Goal: Transaction & Acquisition: Subscribe to service/newsletter

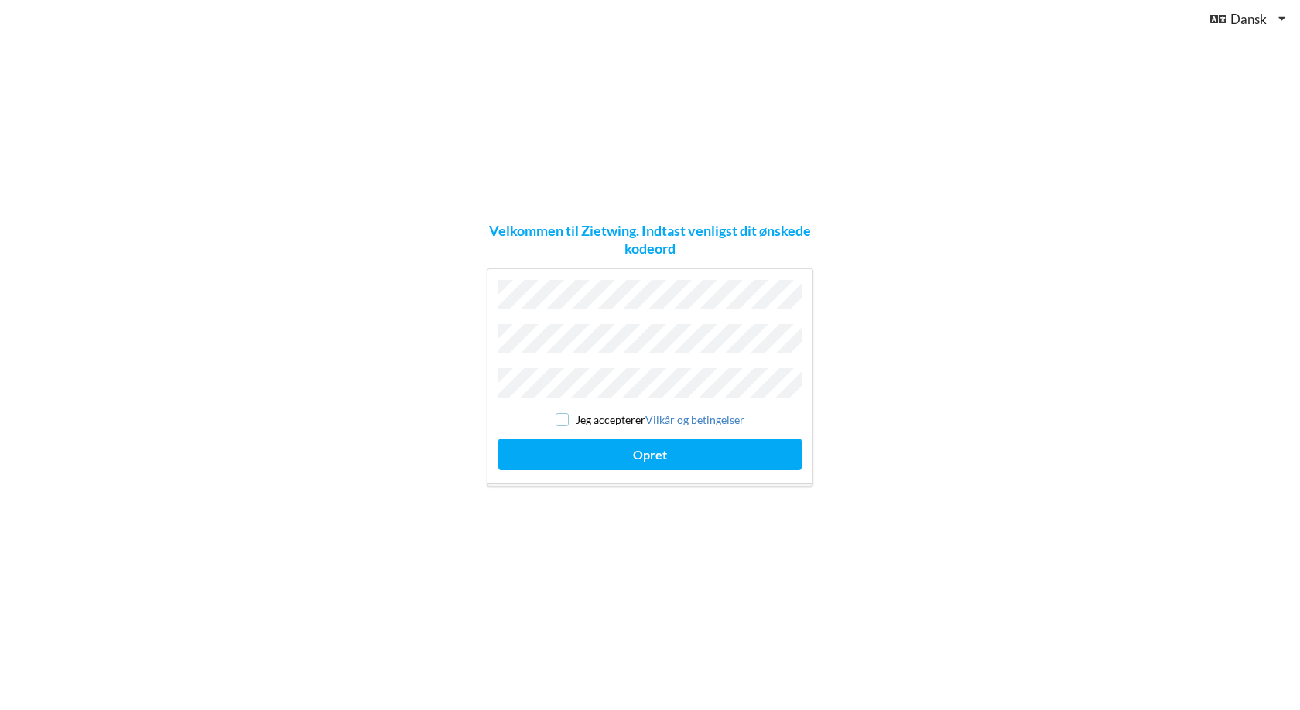
click at [559, 415] on input "checkbox" at bounding box center [561, 419] width 13 height 13
checkbox input "true"
click at [629, 446] on button "Opret" at bounding box center [649, 455] width 303 height 32
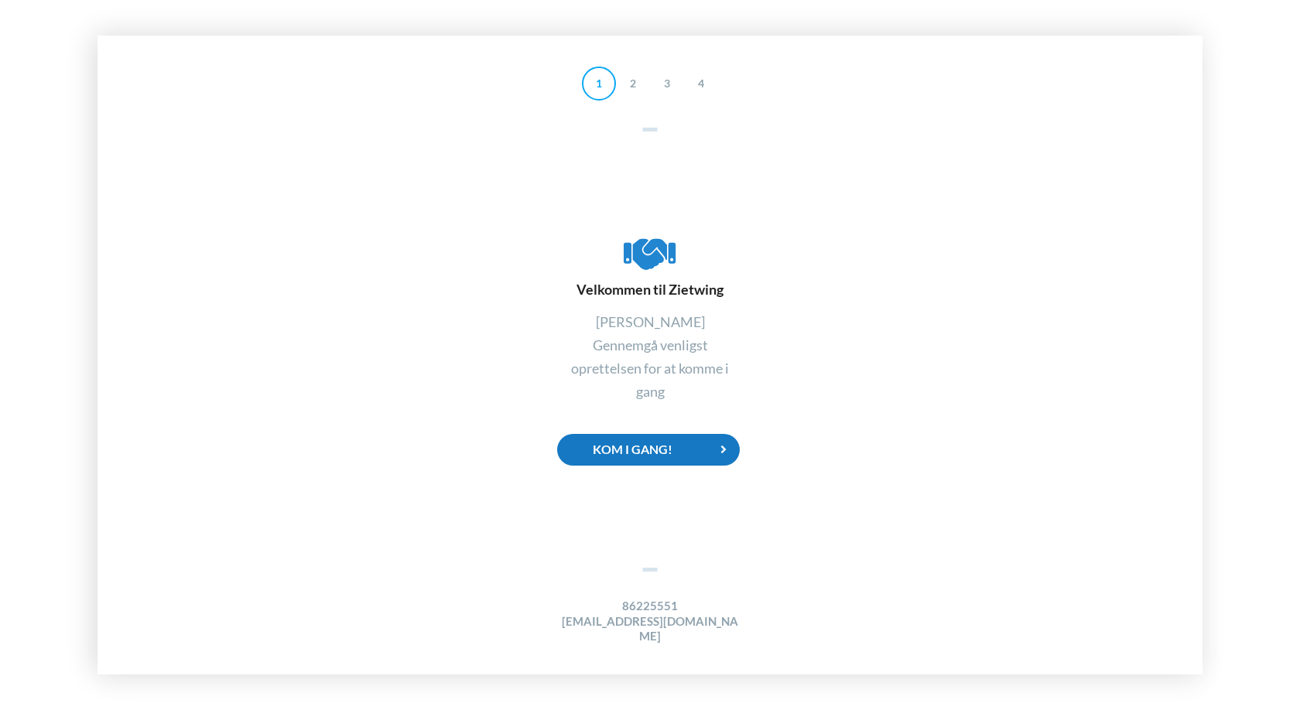
click at [668, 451] on div "Kom i gang!" at bounding box center [648, 450] width 183 height 32
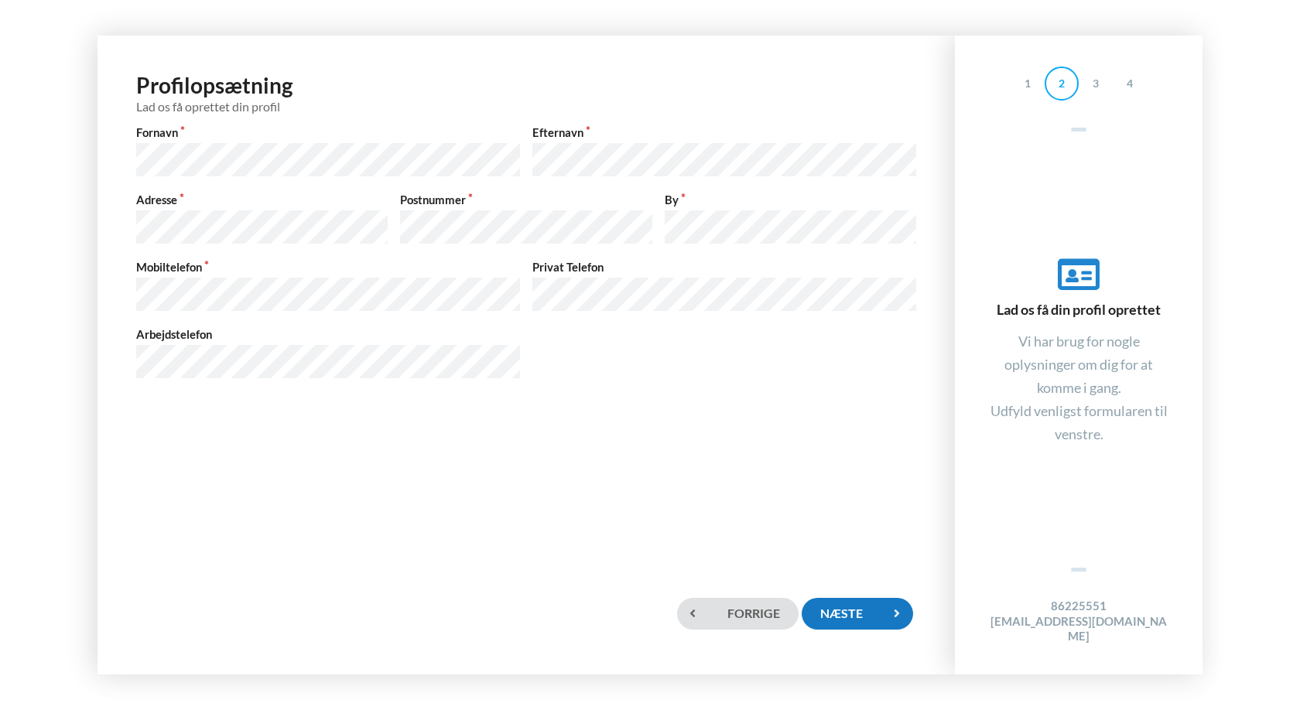
click at [869, 612] on div "Næste" at bounding box center [856, 614] width 111 height 32
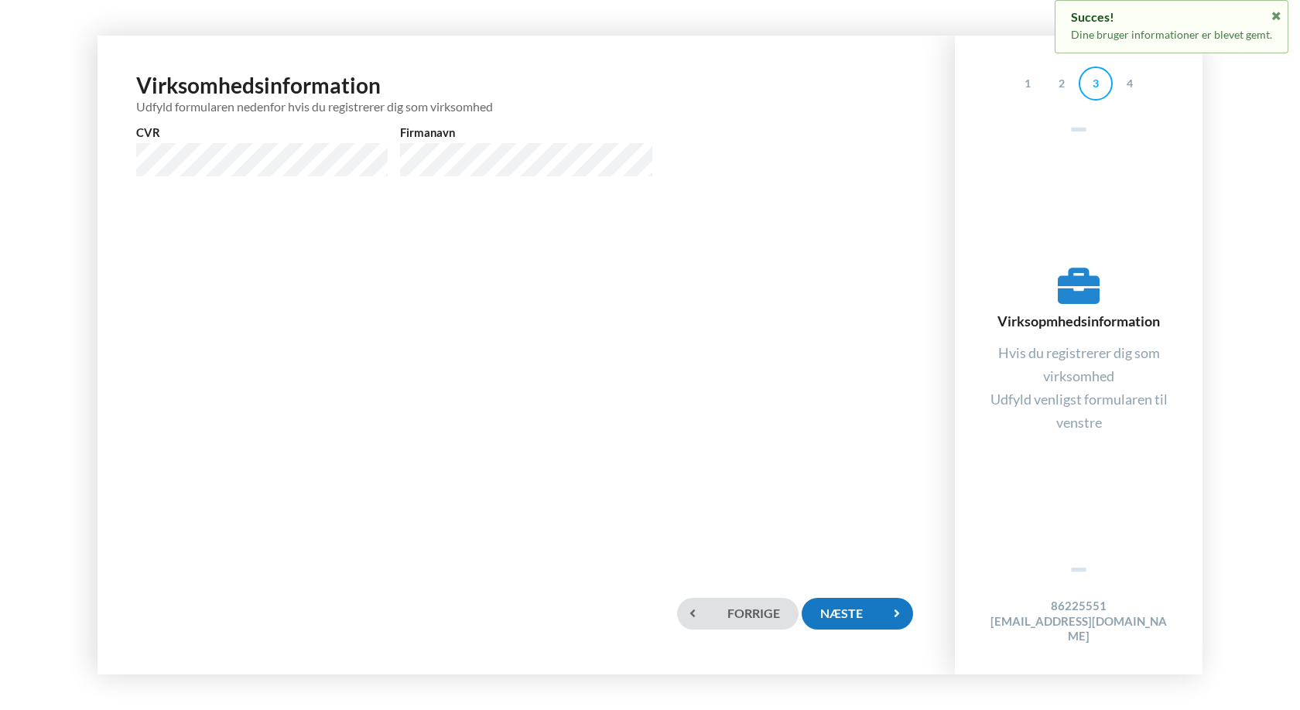
click at [867, 617] on div "Næste" at bounding box center [856, 614] width 111 height 32
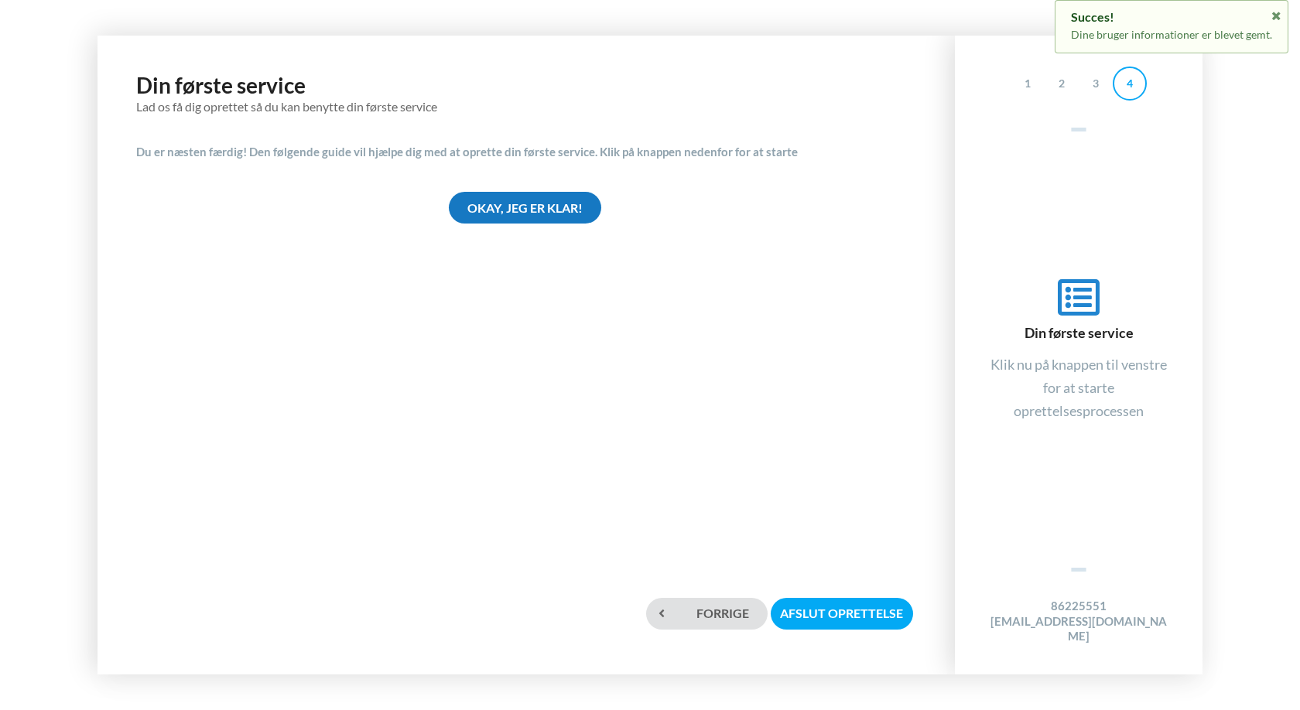
click at [539, 214] on div "Okay, jeg er klar!" at bounding box center [525, 208] width 152 height 32
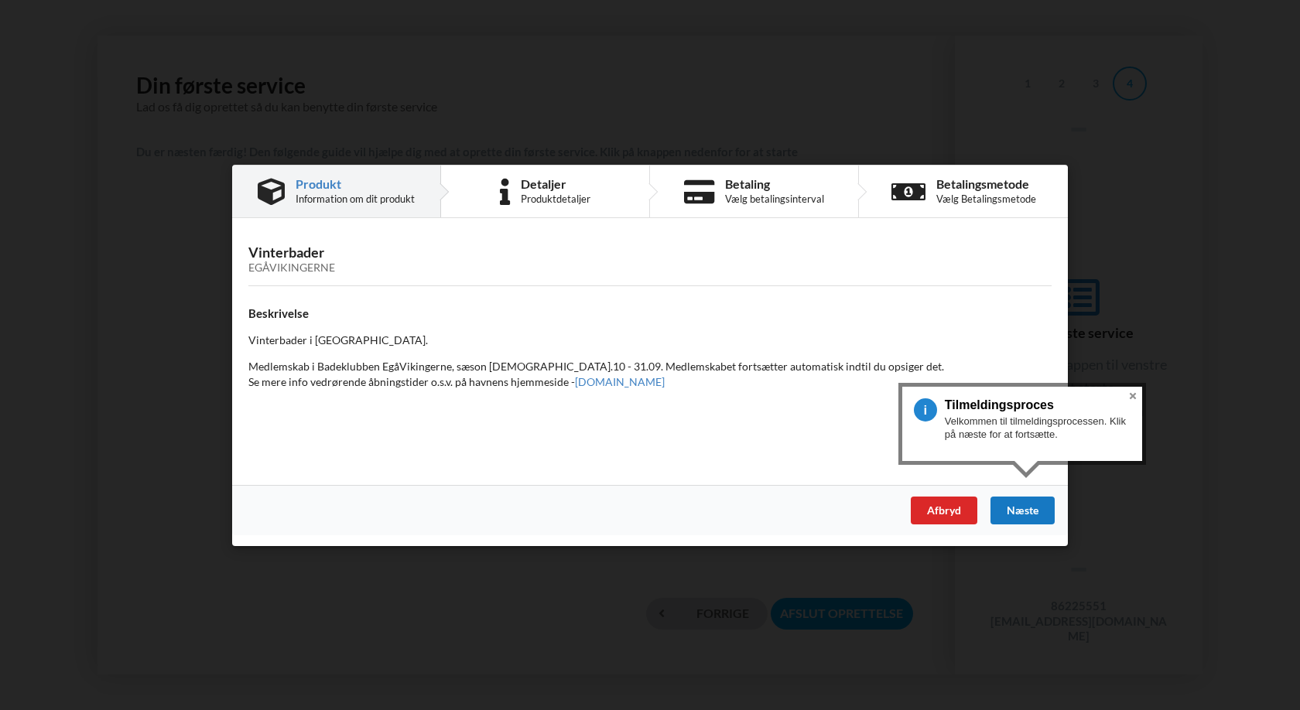
click at [1025, 510] on div "Næste" at bounding box center [1022, 510] width 64 height 28
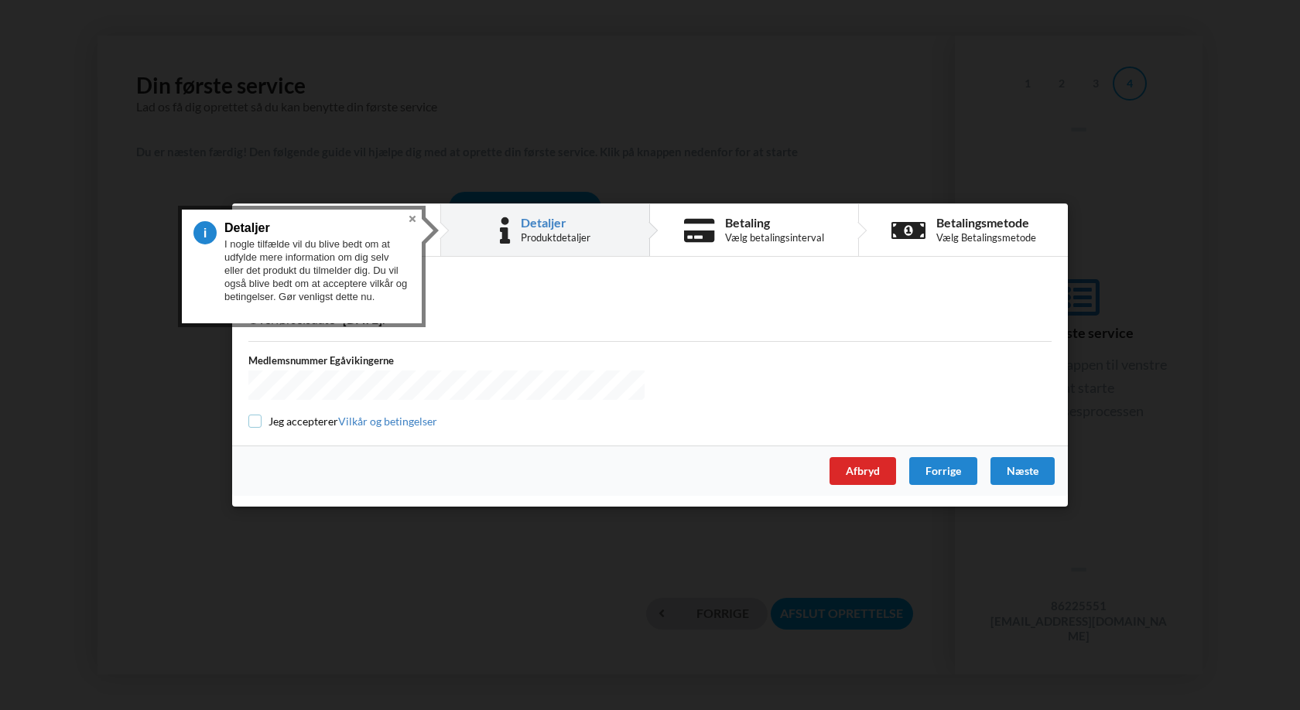
click at [256, 422] on input "checkbox" at bounding box center [254, 421] width 13 height 13
checkbox input "true"
click at [1021, 467] on div "Næste" at bounding box center [1022, 471] width 64 height 28
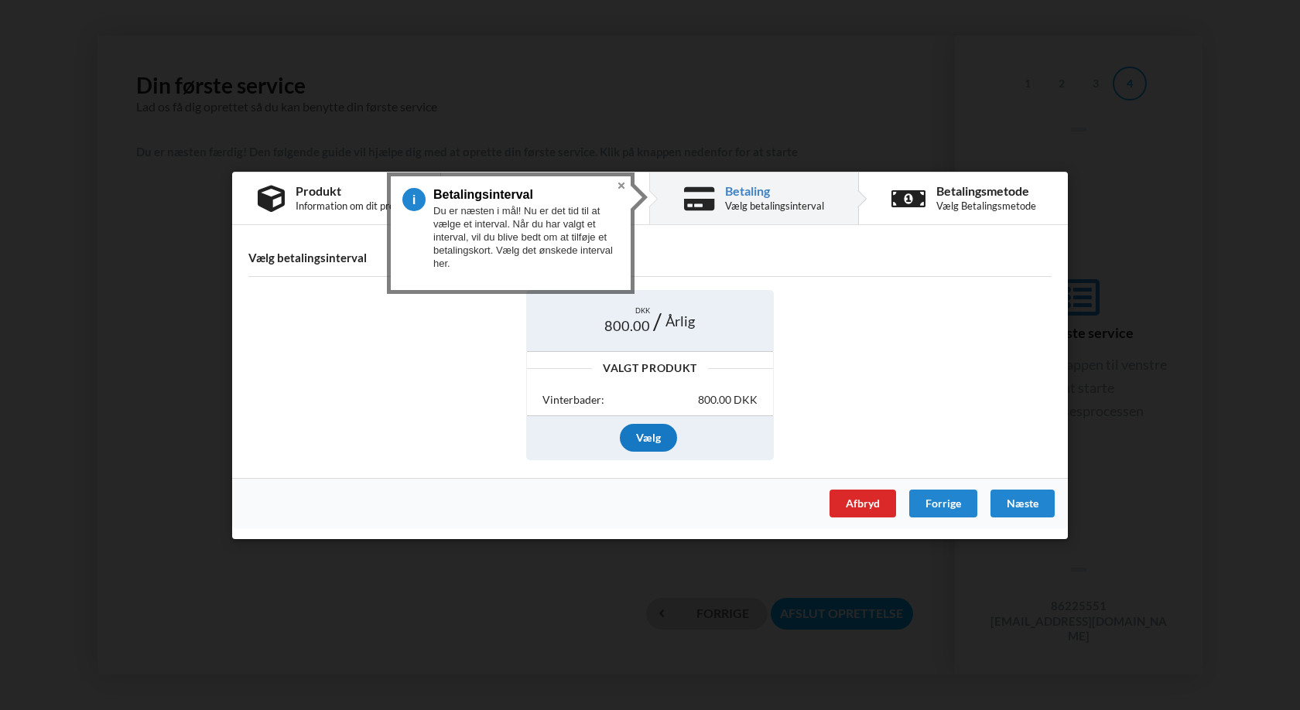
click at [644, 436] on div "Vælg" at bounding box center [648, 438] width 57 height 28
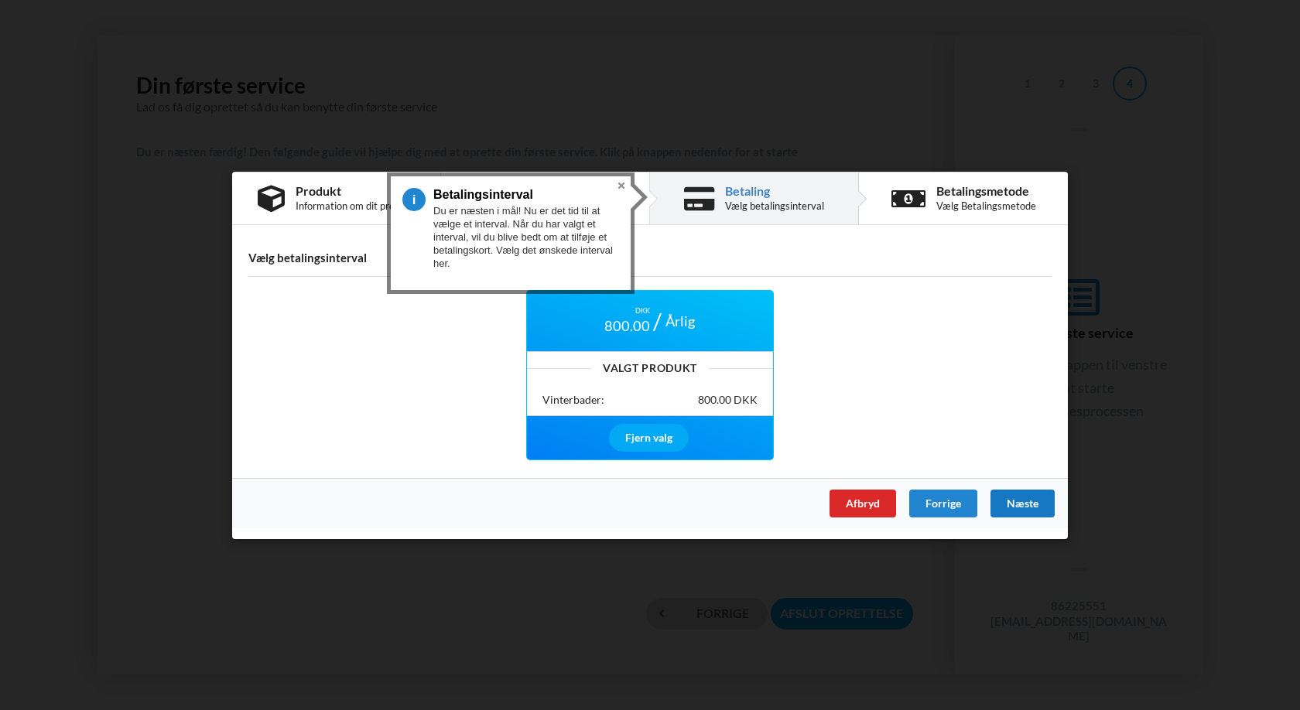
click at [1020, 504] on div "Næste" at bounding box center [1022, 503] width 64 height 28
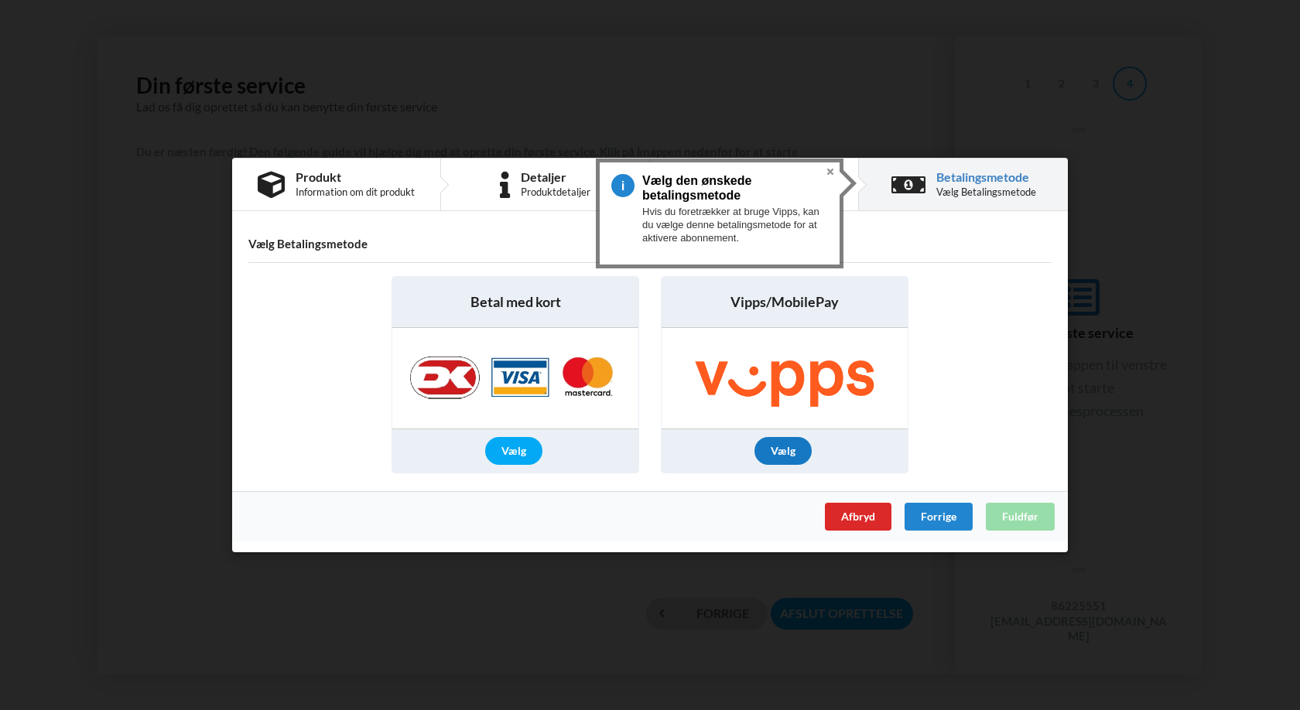
click at [785, 449] on div "Vælg" at bounding box center [782, 451] width 57 height 28
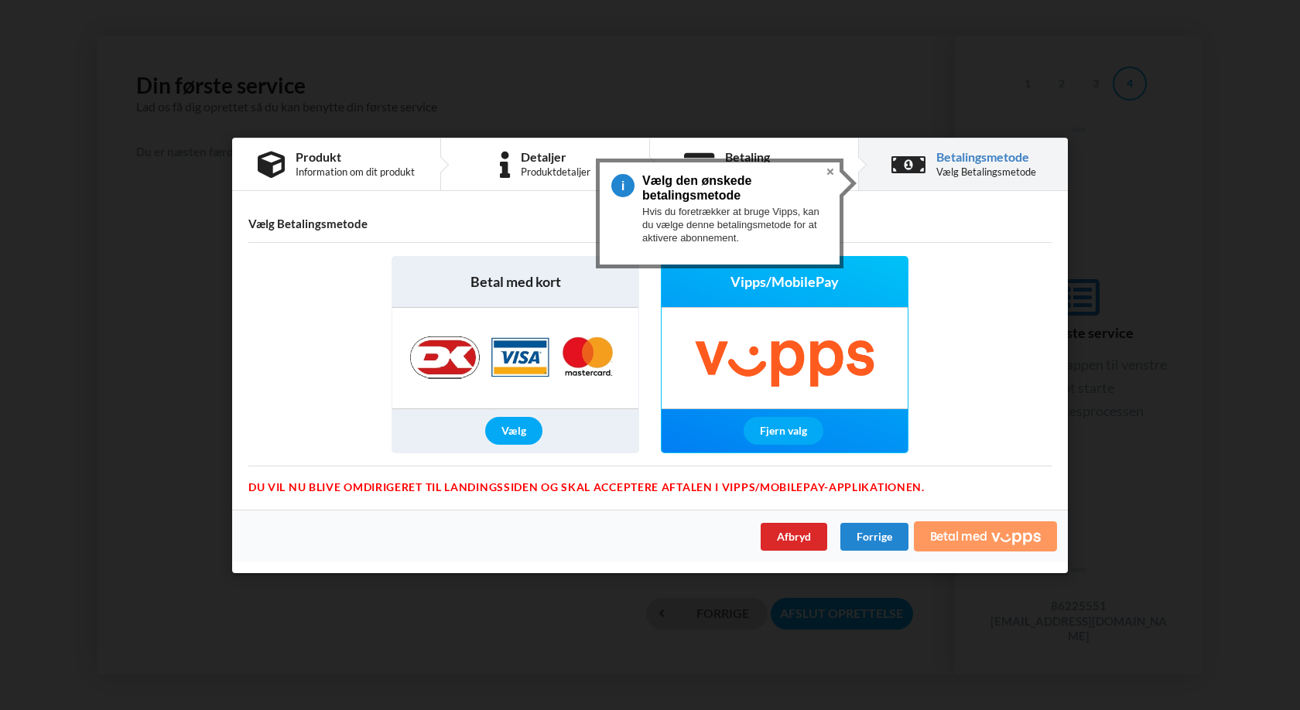
click at [978, 537] on span "Betal med" at bounding box center [958, 536] width 57 height 12
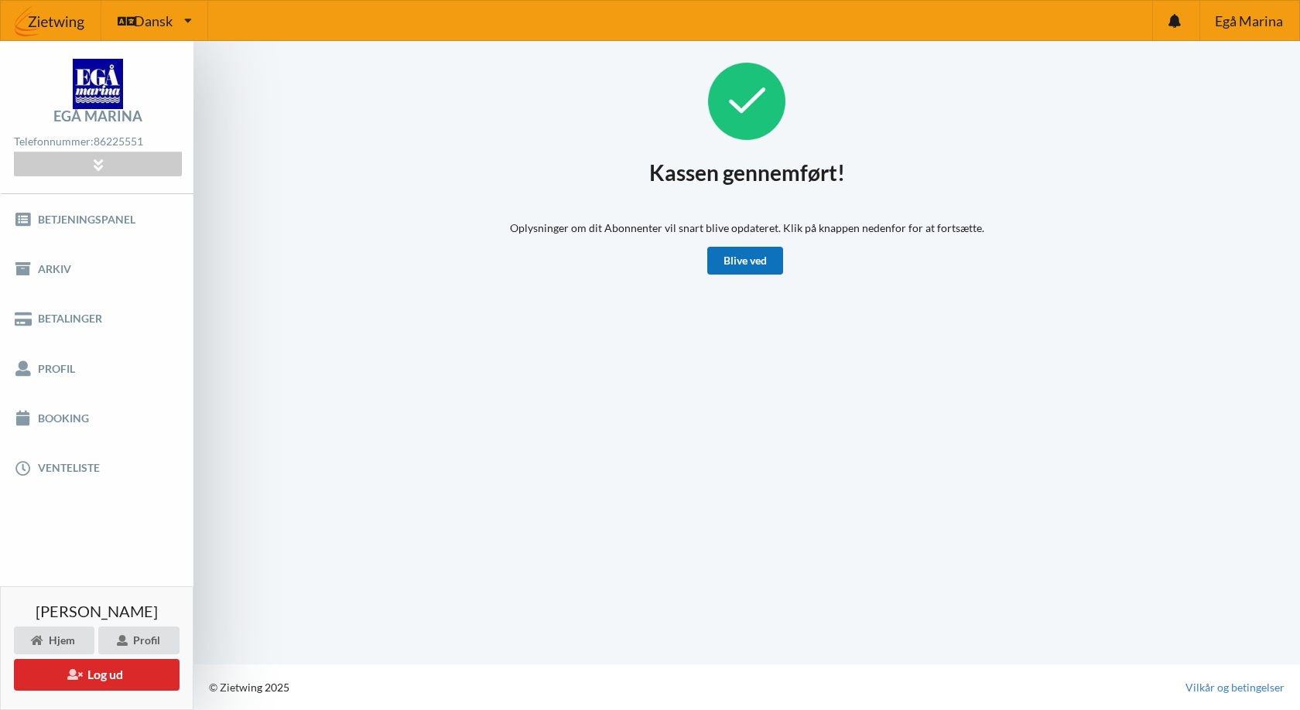
click at [763, 261] on link "Blive ved" at bounding box center [745, 261] width 76 height 28
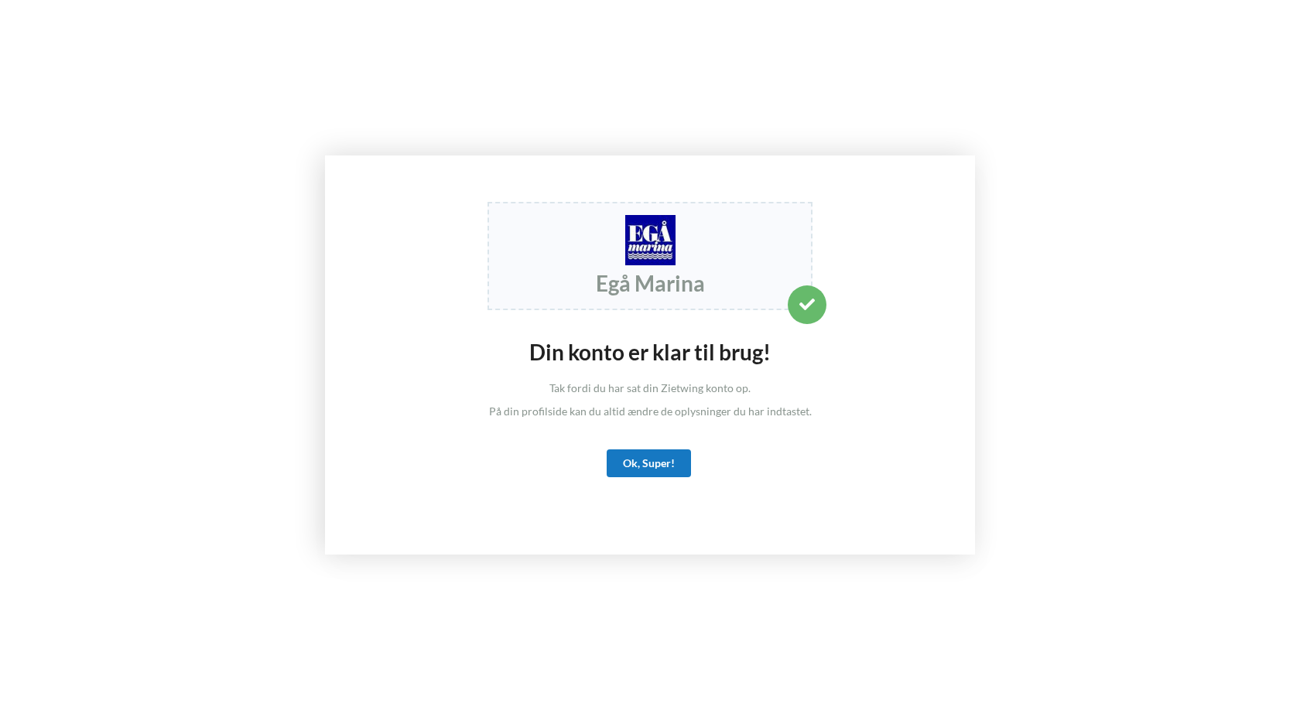
click at [654, 463] on div "Ok, Super!" at bounding box center [649, 463] width 84 height 28
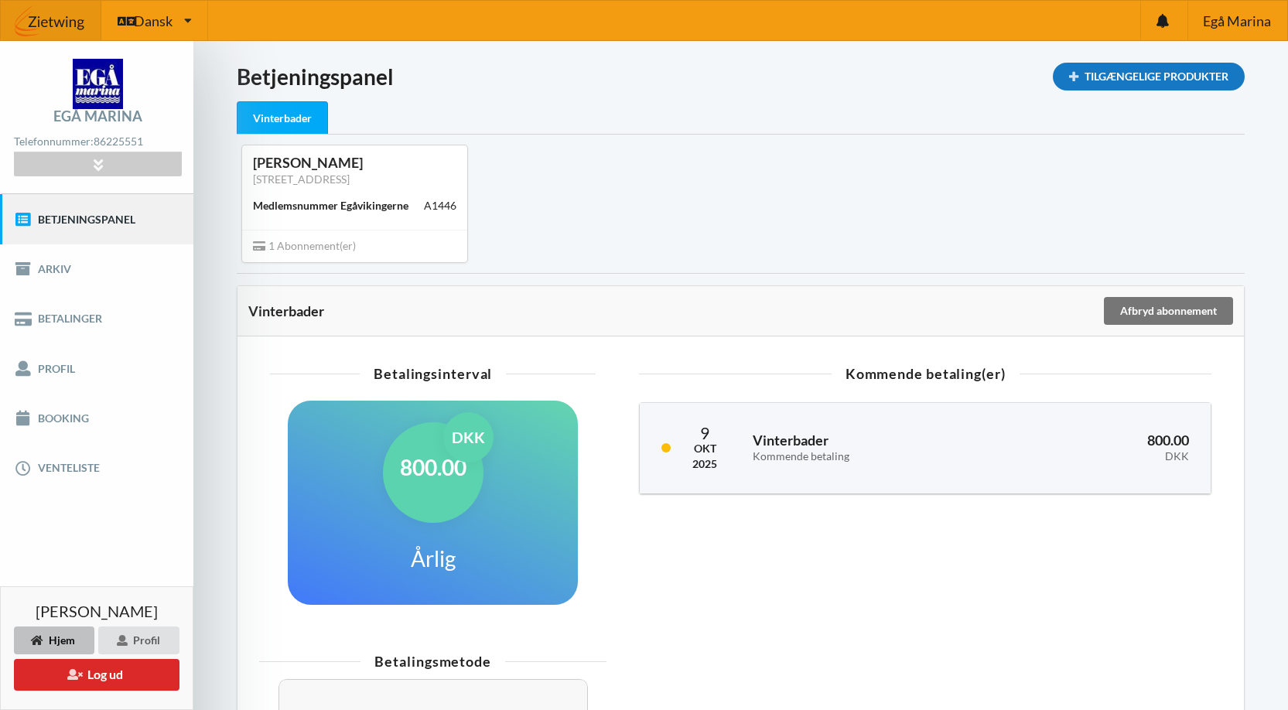
click at [1067, 77] on icon at bounding box center [1073, 75] width 13 height 9
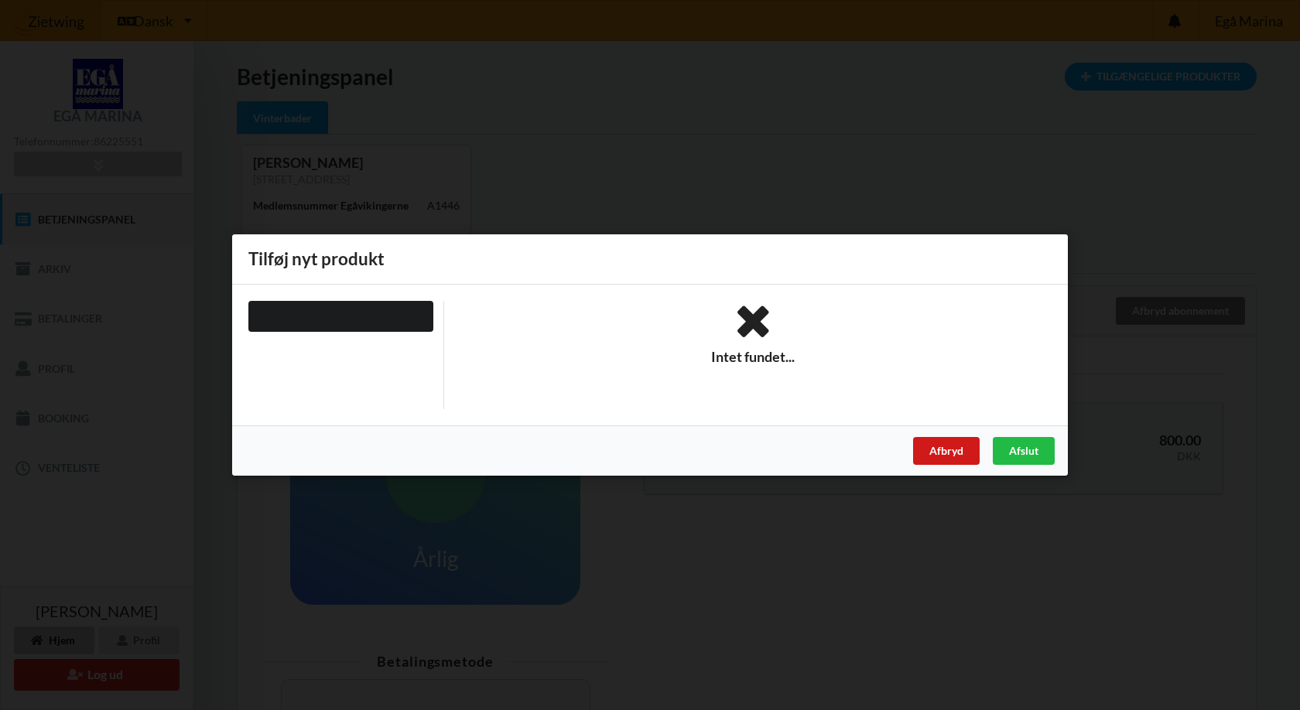
click at [947, 452] on div "Afbryd" at bounding box center [946, 451] width 67 height 28
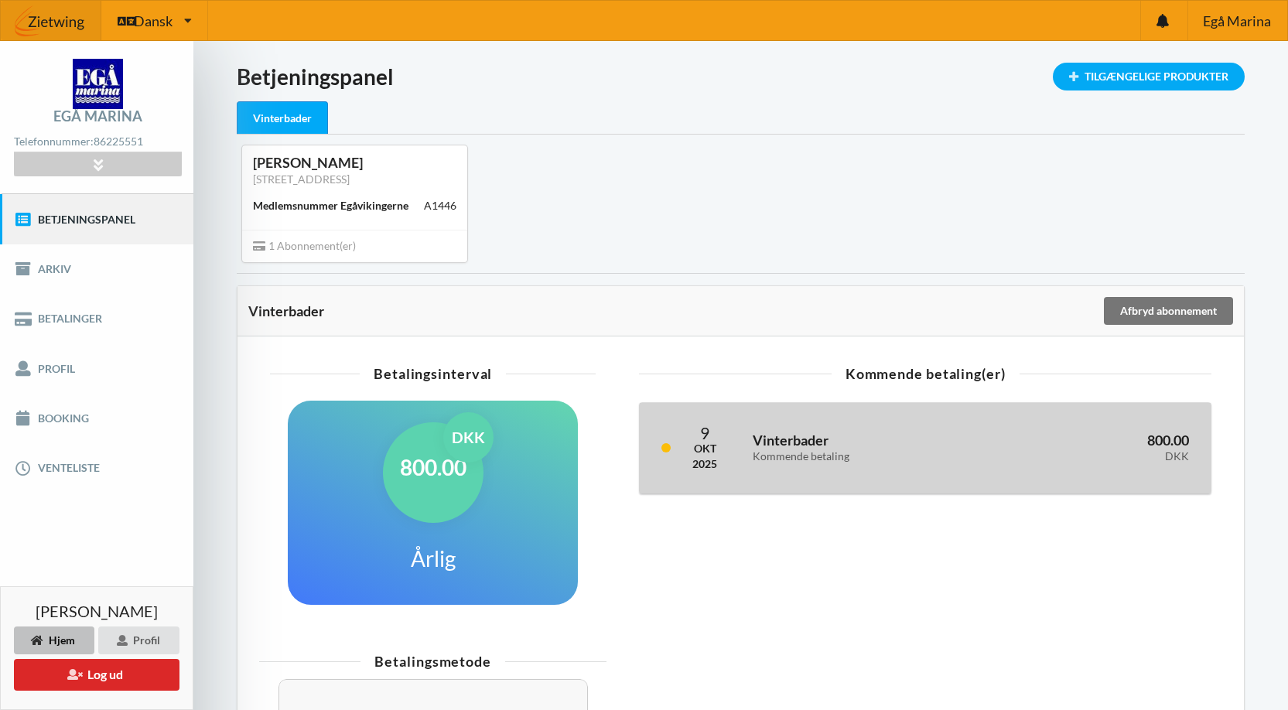
click at [858, 454] on div "Kommende betaling" at bounding box center [870, 456] width 234 height 13
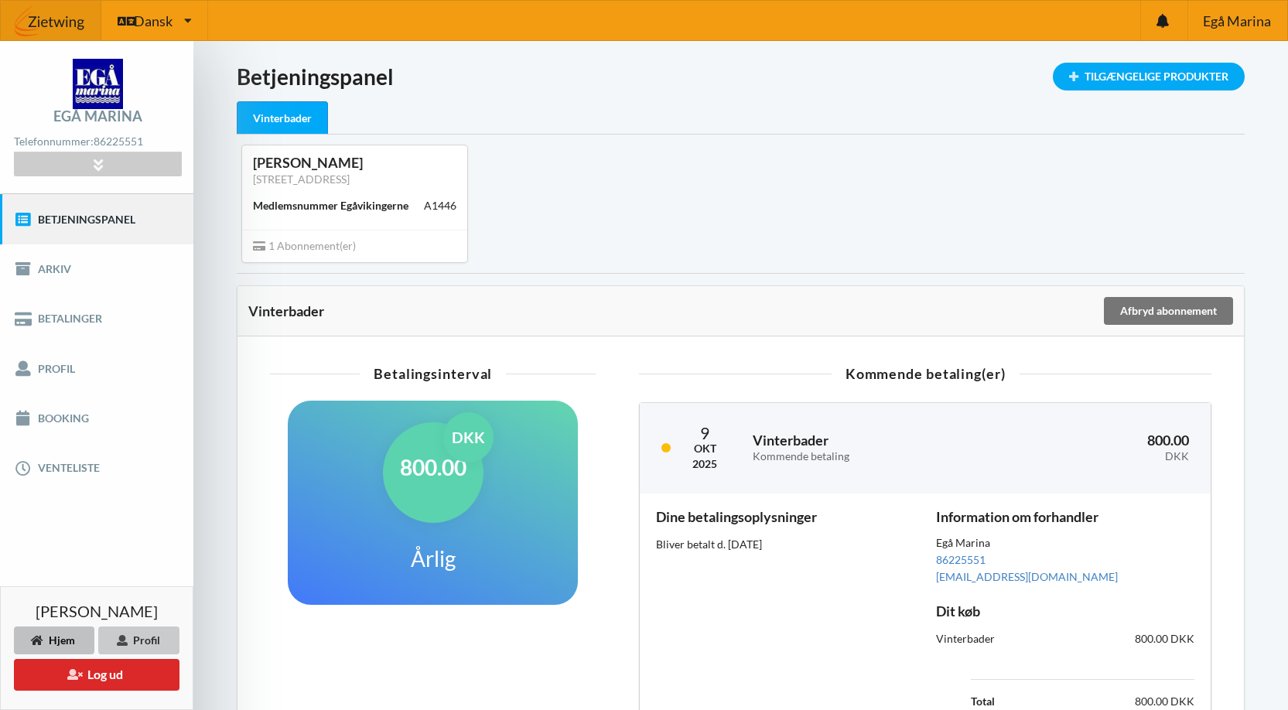
click at [152, 632] on div "Profil" at bounding box center [138, 641] width 81 height 28
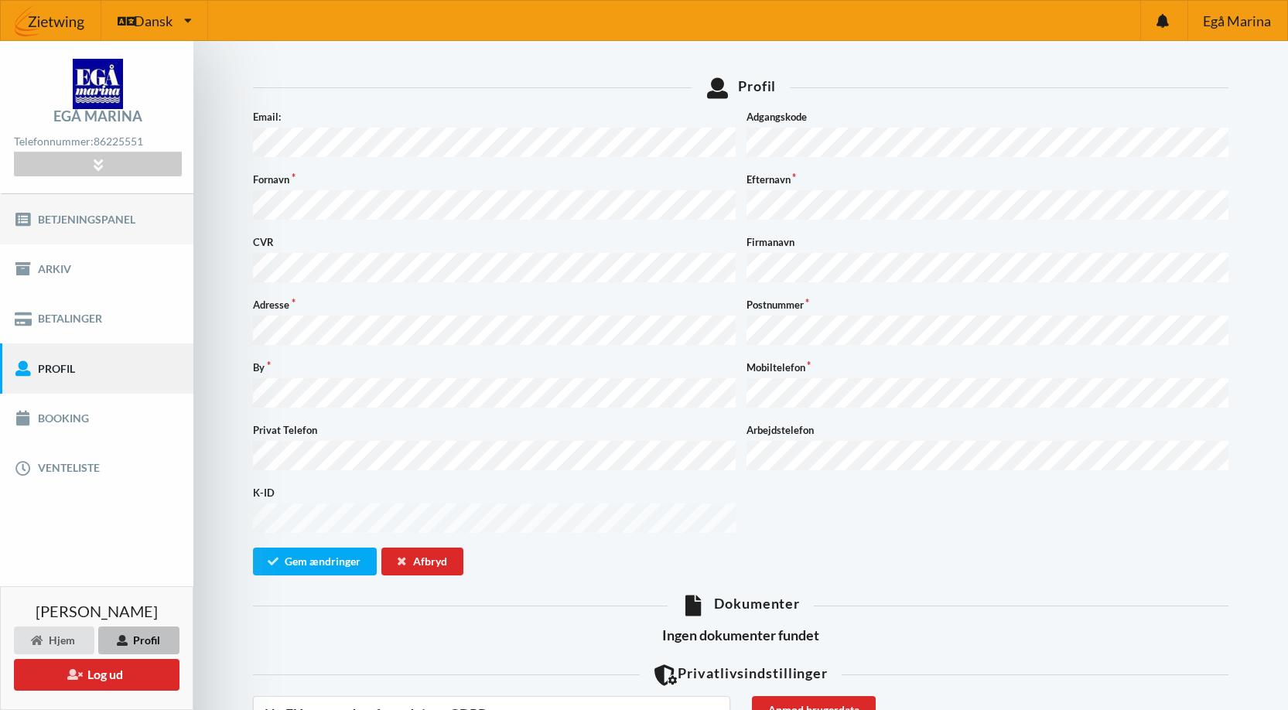
click at [69, 217] on link "Betjeningspanel" at bounding box center [96, 219] width 193 height 50
